Goal: Check status: Check status

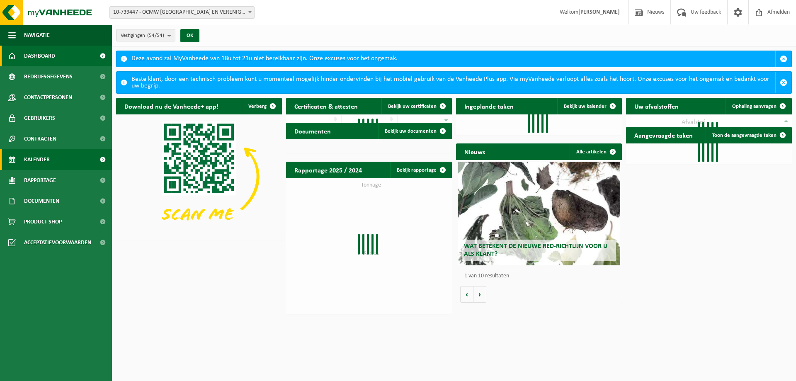
click at [36, 159] on span "Kalender" at bounding box center [37, 159] width 26 height 21
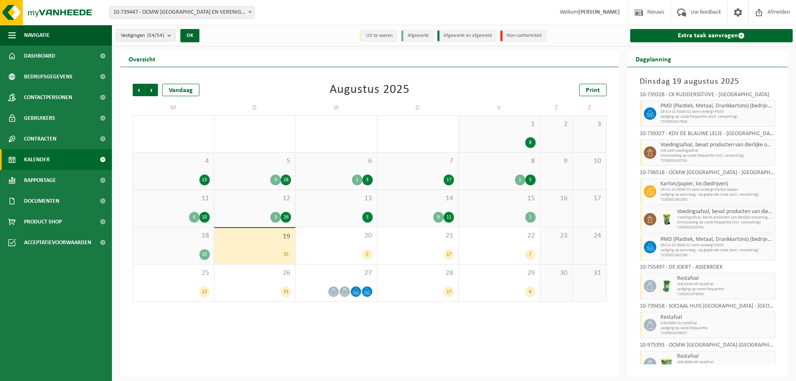
click at [205, 256] on div "15" at bounding box center [204, 254] width 10 height 11
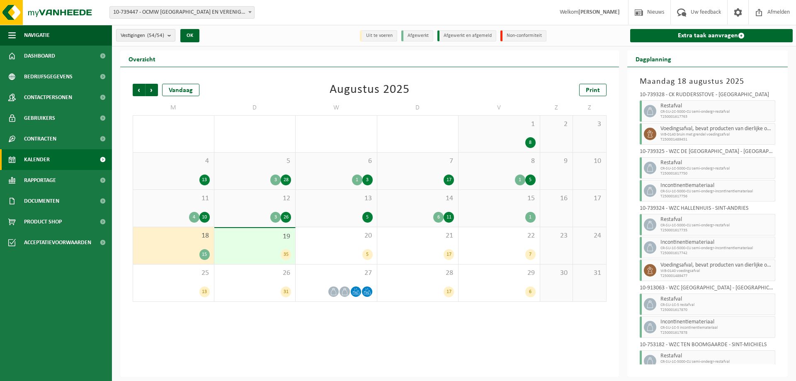
click at [170, 38] on b "submit" at bounding box center [170, 35] width 7 height 12
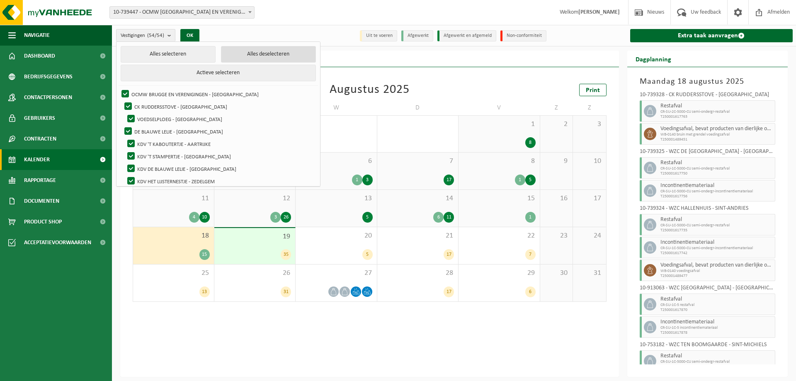
drag, startPoint x: 242, startPoint y: 53, endPoint x: 231, endPoint y: 61, distance: 13.9
click at [242, 53] on button "Alles deselecteren" at bounding box center [268, 54] width 95 height 17
checkbox input "false"
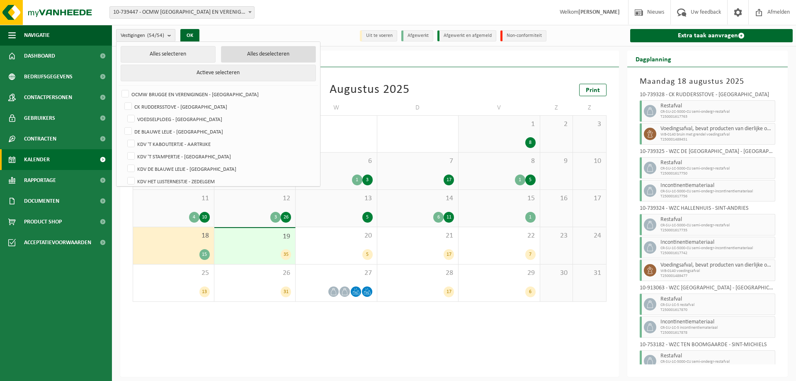
checkbox input "false"
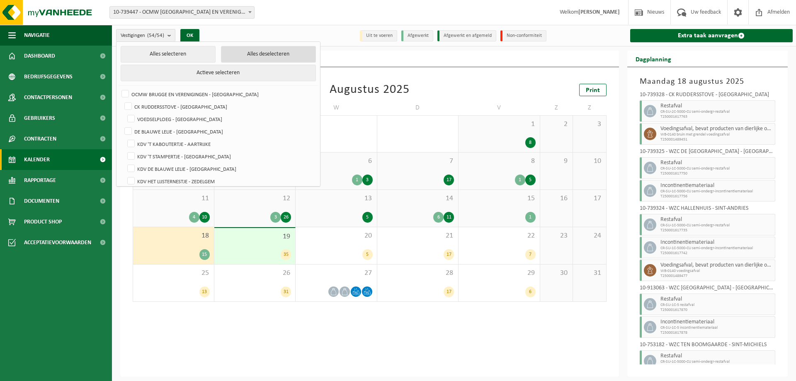
checkbox input "false"
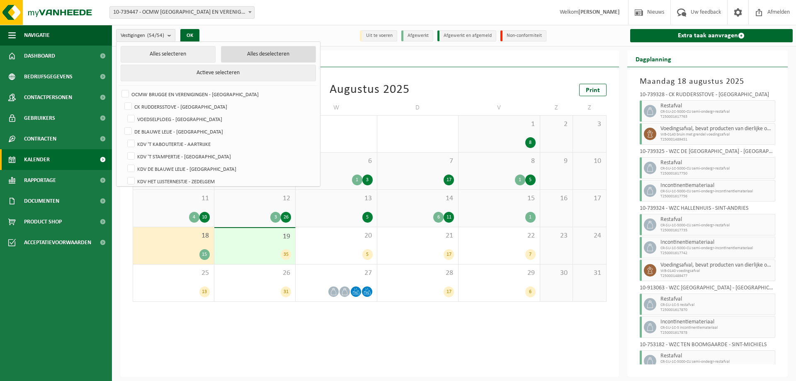
checkbox input "false"
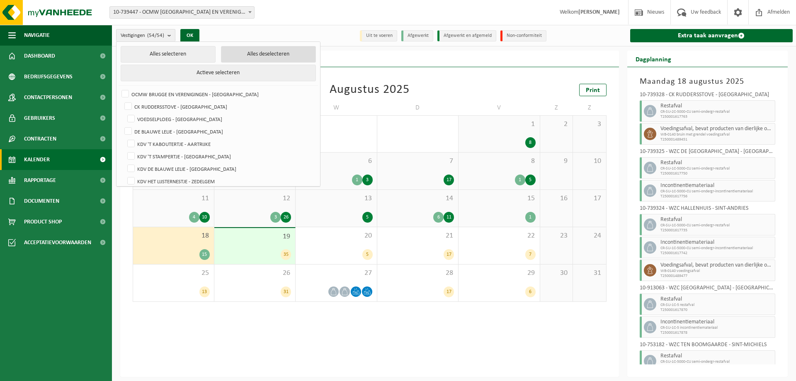
checkbox input "false"
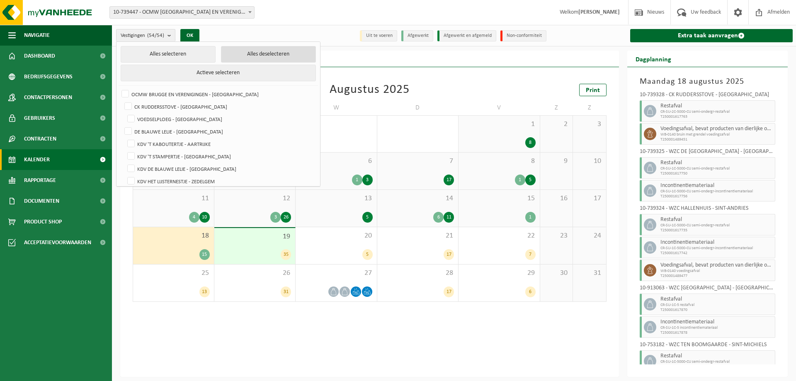
checkbox input "false"
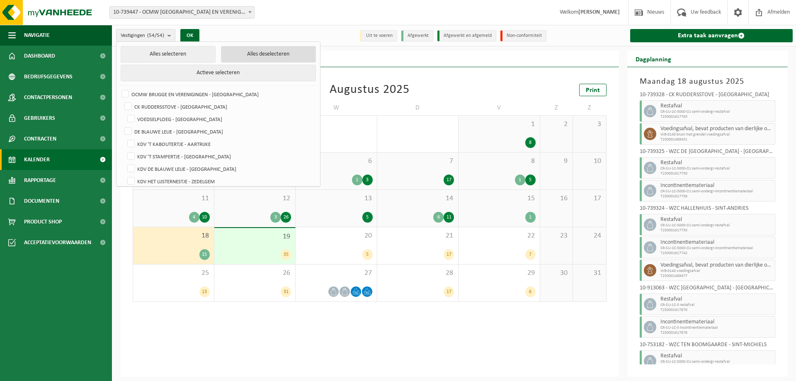
checkbox input "false"
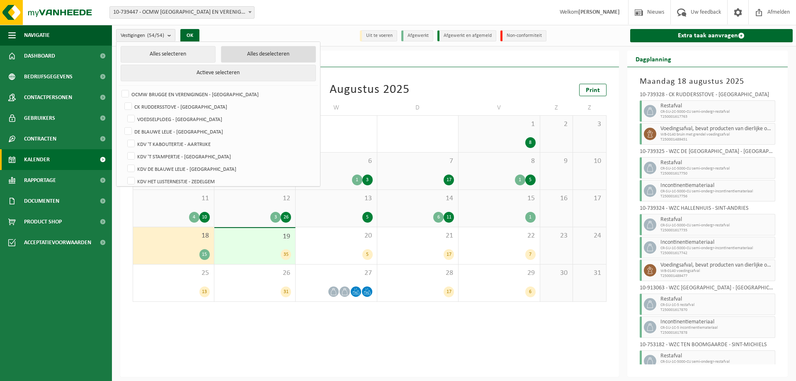
checkbox input "false"
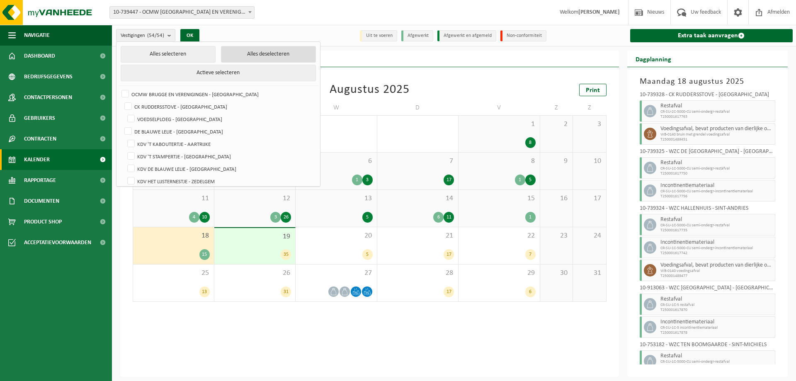
checkbox input "false"
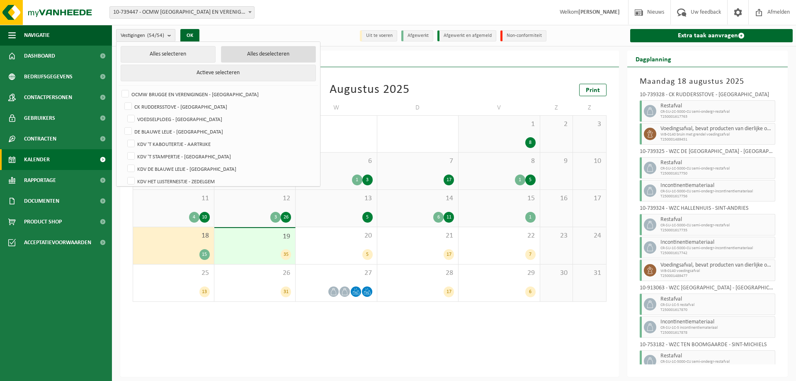
checkbox input "false"
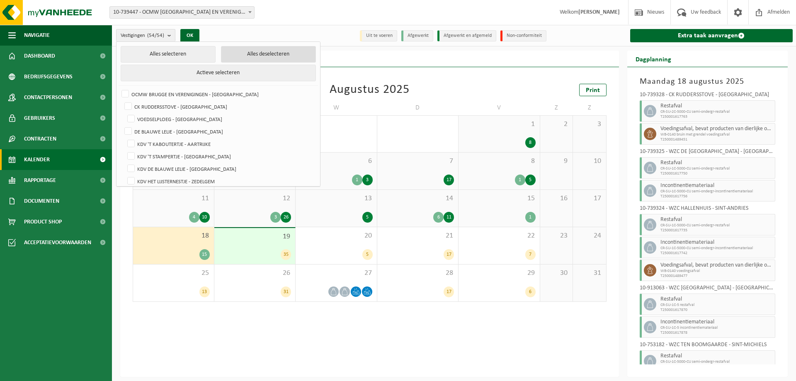
checkbox input "false"
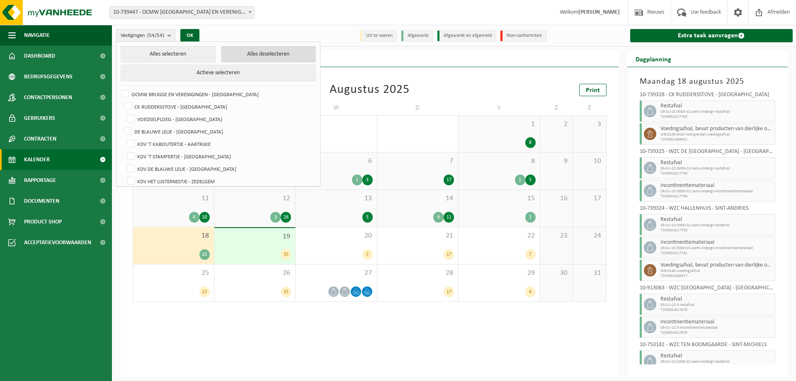
checkbox input "false"
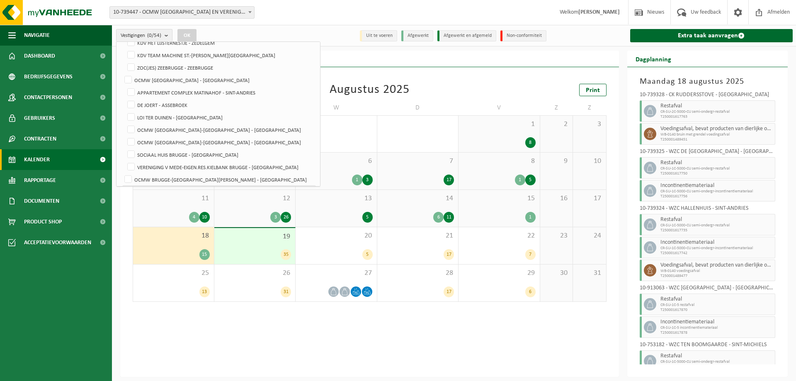
scroll to position [124, 0]
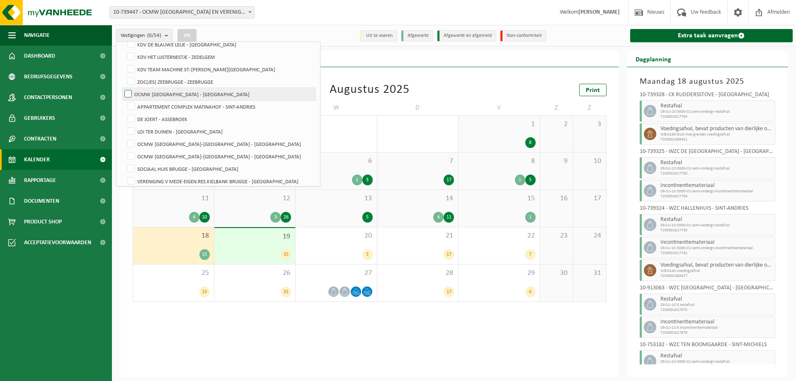
drag, startPoint x: 128, startPoint y: 92, endPoint x: 134, endPoint y: 87, distance: 8.2
click at [128, 92] on label "OCMW [GEOGRAPHIC_DATA] - [GEOGRAPHIC_DATA]" at bounding box center [219, 94] width 193 height 12
click at [121, 88] on input "OCMW [GEOGRAPHIC_DATA] - [GEOGRAPHIC_DATA]" at bounding box center [121, 87] width 0 height 0
checkbox input "true"
click at [190, 33] on button "OK" at bounding box center [186, 35] width 19 height 13
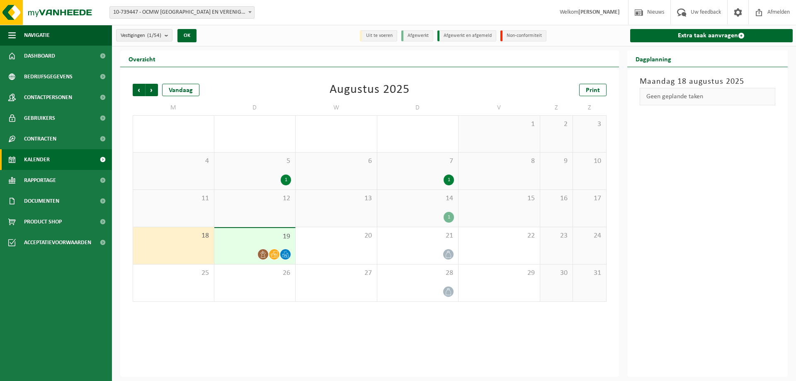
click at [252, 245] on div "19" at bounding box center [254, 246] width 81 height 36
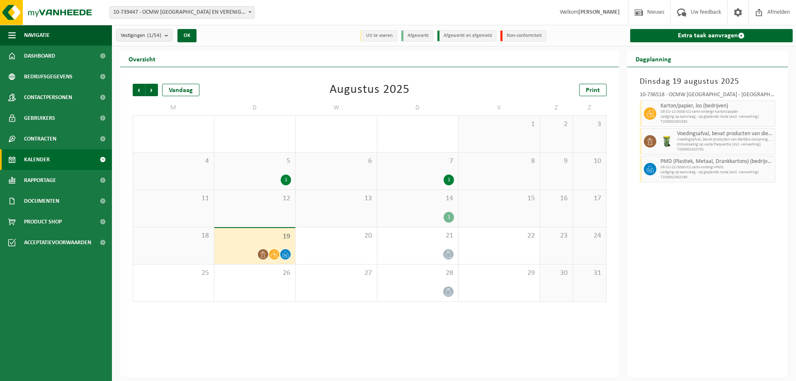
click at [715, 177] on span "T250002392196" at bounding box center [716, 177] width 113 height 5
click at [716, 211] on div "Dinsdag 19 augustus 2025 10-736518 - OCMW BRUGGE - BRUGGE Karton/papier, los (b…" at bounding box center [707, 222] width 161 height 310
click at [711, 145] on span "Omwisseling op vaste frequentie (incl. verwerking)" at bounding box center [725, 144] width 96 height 5
click at [766, 110] on span "CR-SU-1C-5000-CU semi-ondergr-karton/papier" at bounding box center [716, 111] width 113 height 5
click at [726, 176] on span "T250002392196" at bounding box center [716, 177] width 113 height 5
